Goal: Information Seeking & Learning: Check status

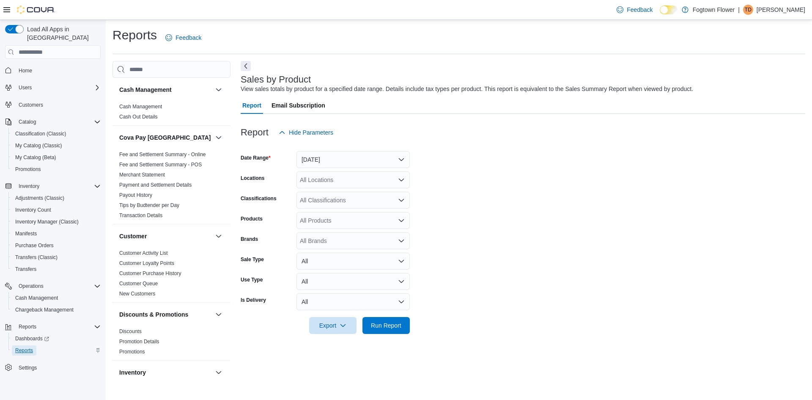
click at [31, 347] on span "Reports" at bounding box center [24, 350] width 18 height 7
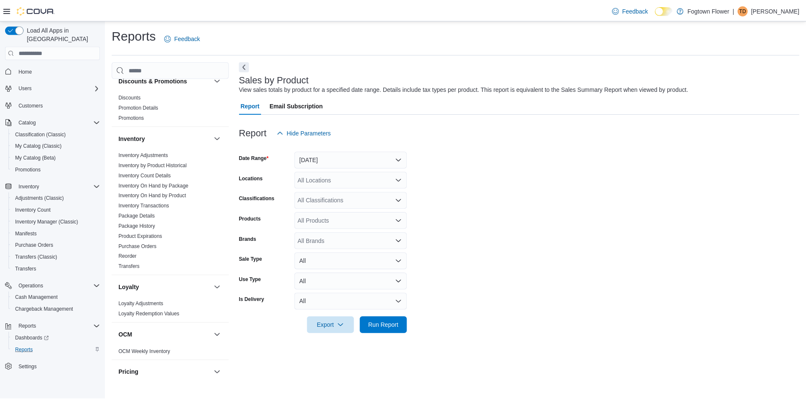
scroll to position [212, 0]
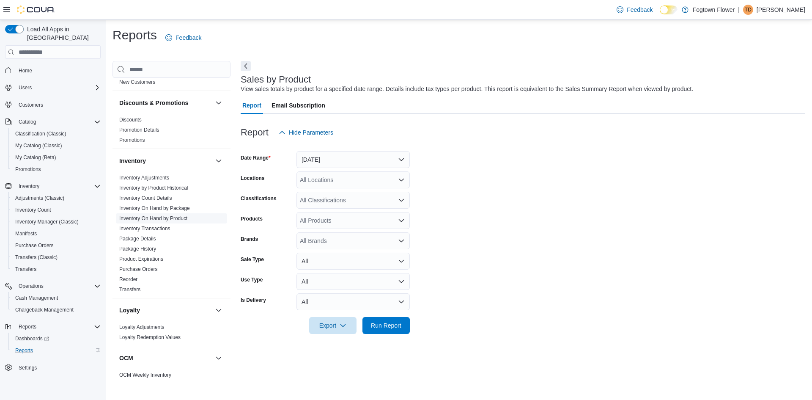
click at [175, 217] on link "Inventory On Hand by Product" at bounding box center [153, 218] width 68 height 6
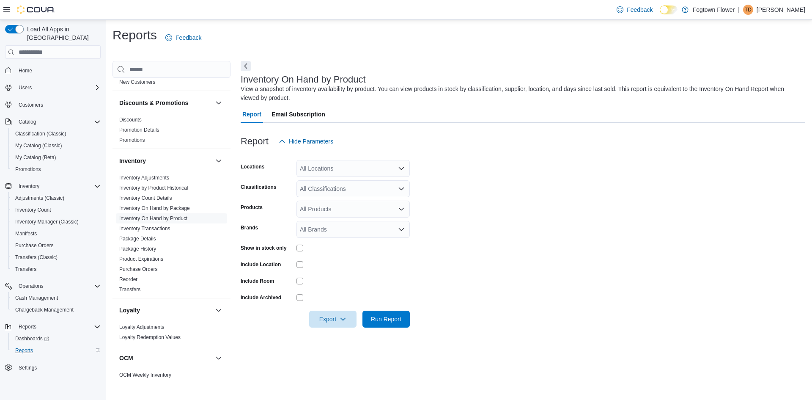
click at [341, 170] on div "All Locations" at bounding box center [353, 168] width 113 height 17
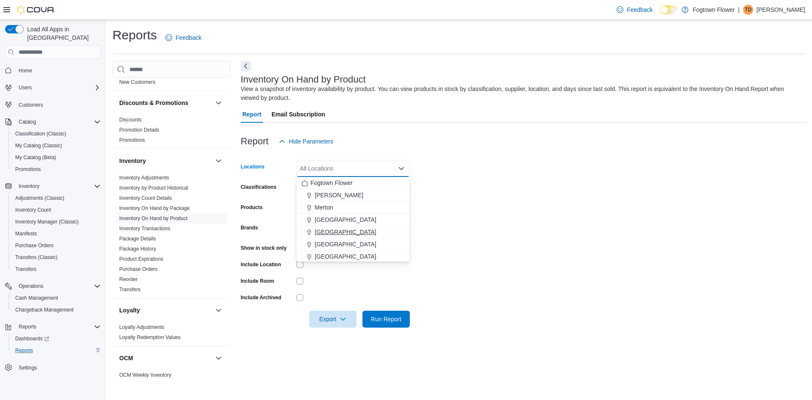
click at [340, 228] on span "Mount Pleasant" at bounding box center [346, 232] width 62 height 8
click at [432, 210] on form "Locations Mount Pleasant Combo box. Selected. Mount Pleasant. Press Backspace t…" at bounding box center [523, 239] width 565 height 178
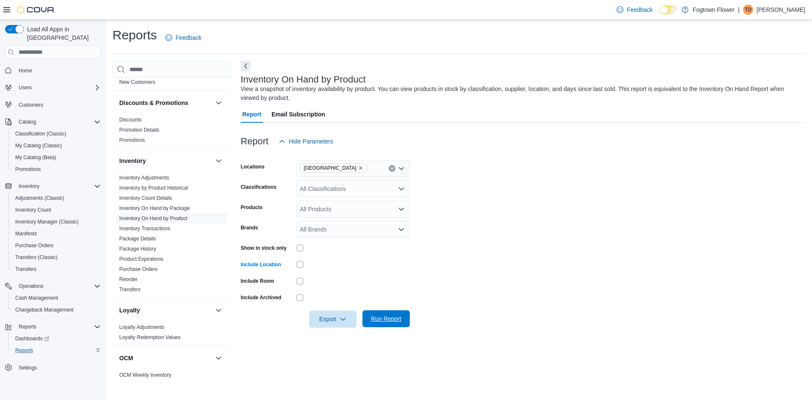
click at [393, 319] on span "Run Report" at bounding box center [386, 318] width 30 height 8
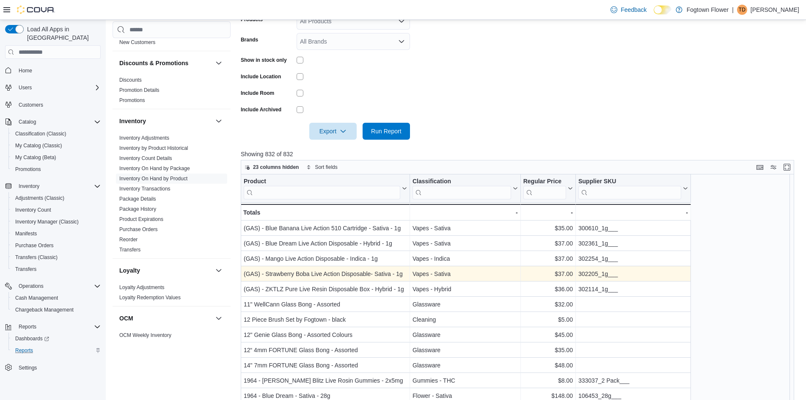
scroll to position [169, 0]
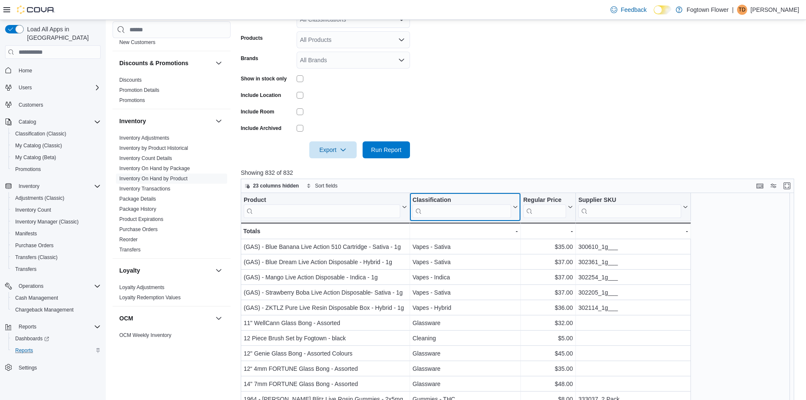
click at [475, 211] on input "search" at bounding box center [462, 211] width 99 height 14
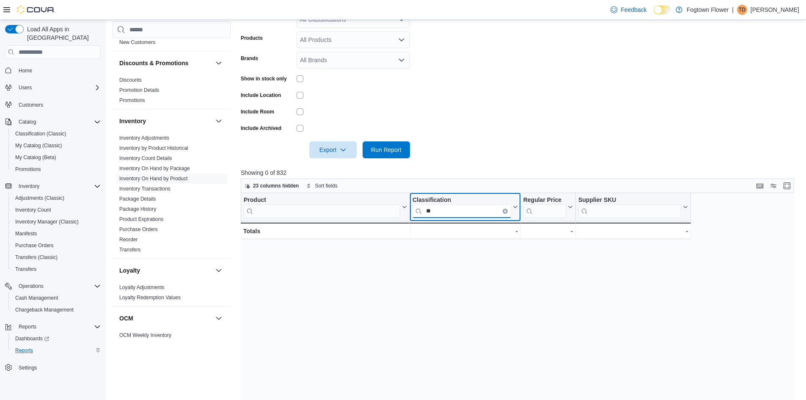
type input "*"
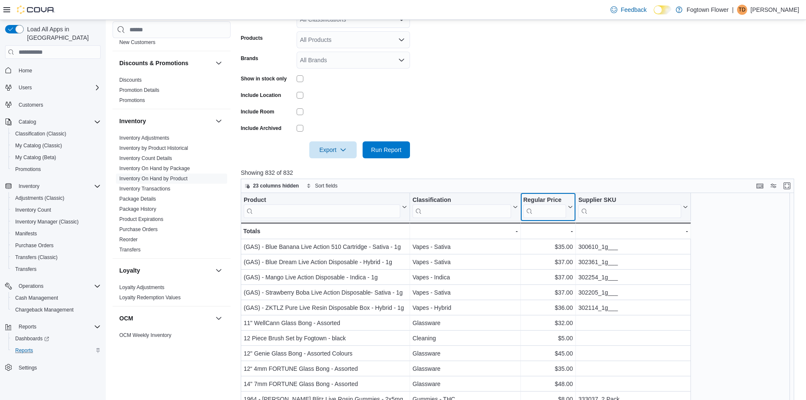
click at [539, 215] on input "search" at bounding box center [544, 211] width 43 height 14
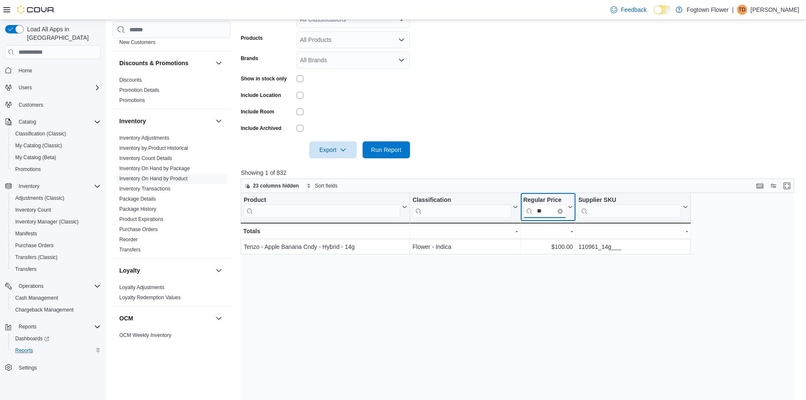
type input "*"
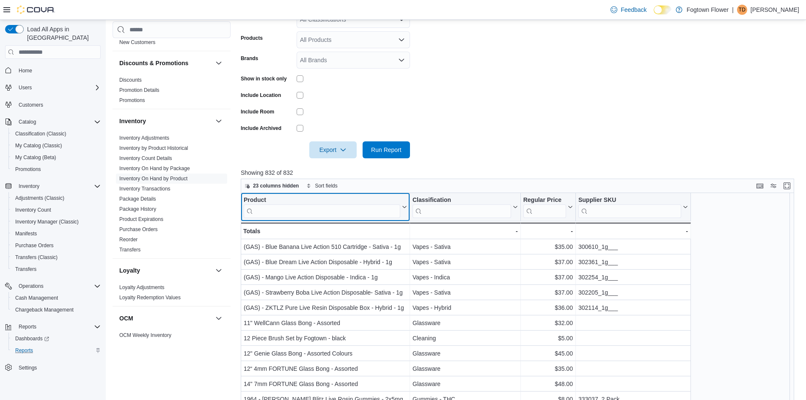
click at [384, 208] on input "search" at bounding box center [322, 211] width 157 height 14
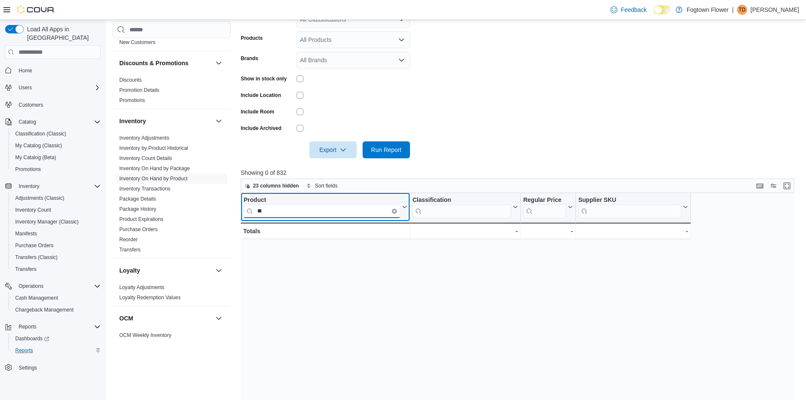
type input "*"
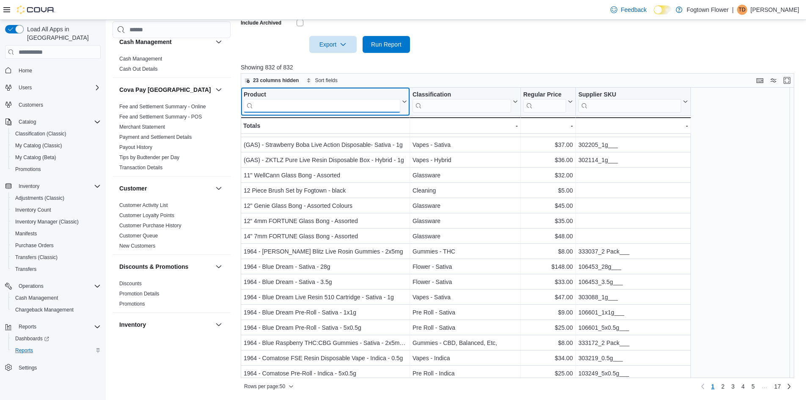
scroll to position [0, 0]
